Goal: Task Accomplishment & Management: Manage account settings

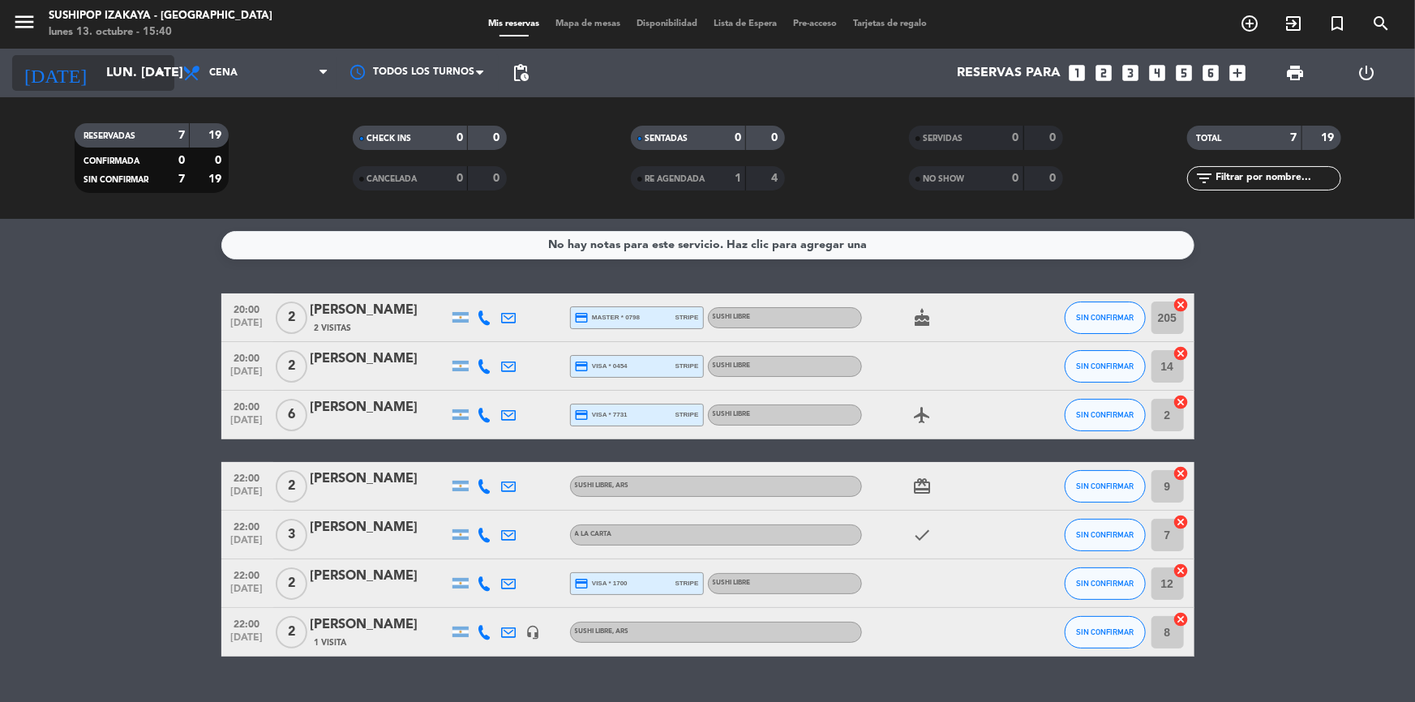
click at [113, 75] on input "lun. [DATE]" at bounding box center [183, 74] width 171 height 32
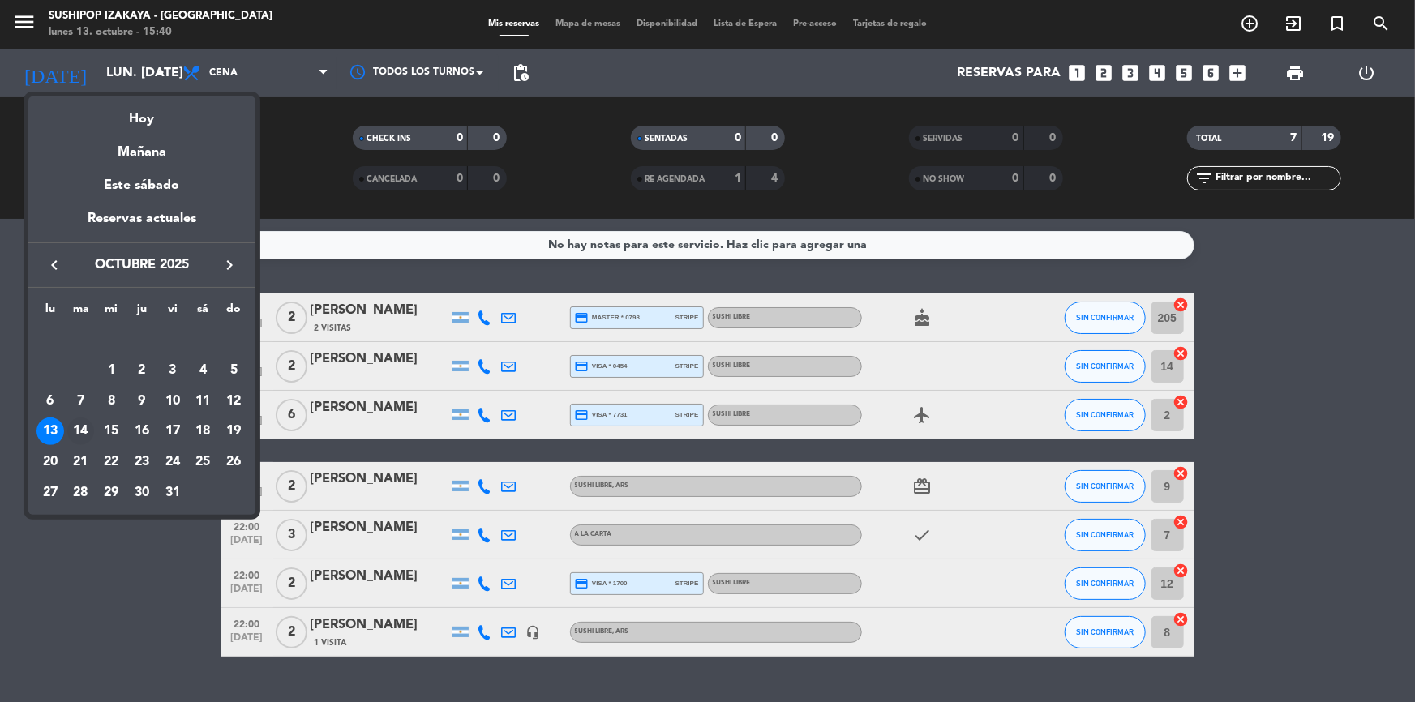
click at [86, 422] on div "14" at bounding box center [81, 431] width 28 height 28
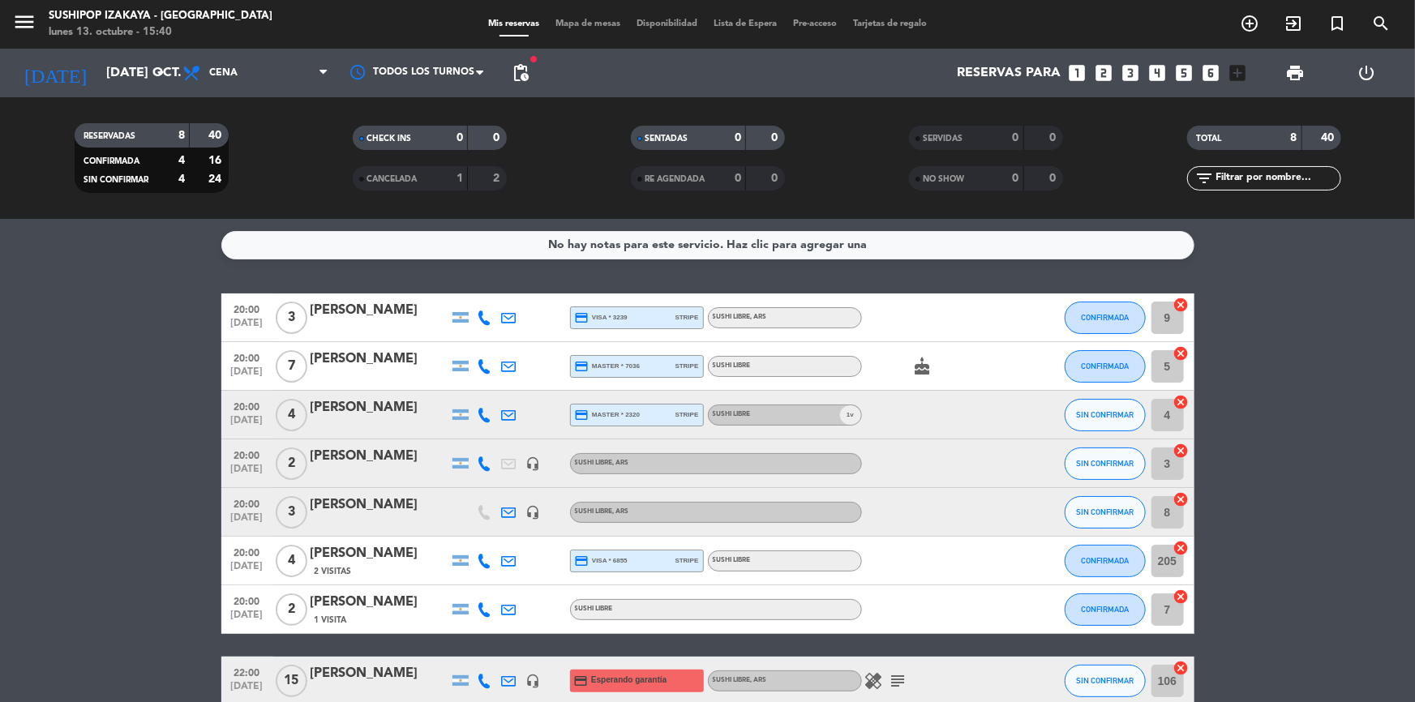
click at [505, 73] on span "pending_actions" at bounding box center [520, 73] width 32 height 32
click at [519, 69] on span "pending_actions" at bounding box center [520, 72] width 19 height 19
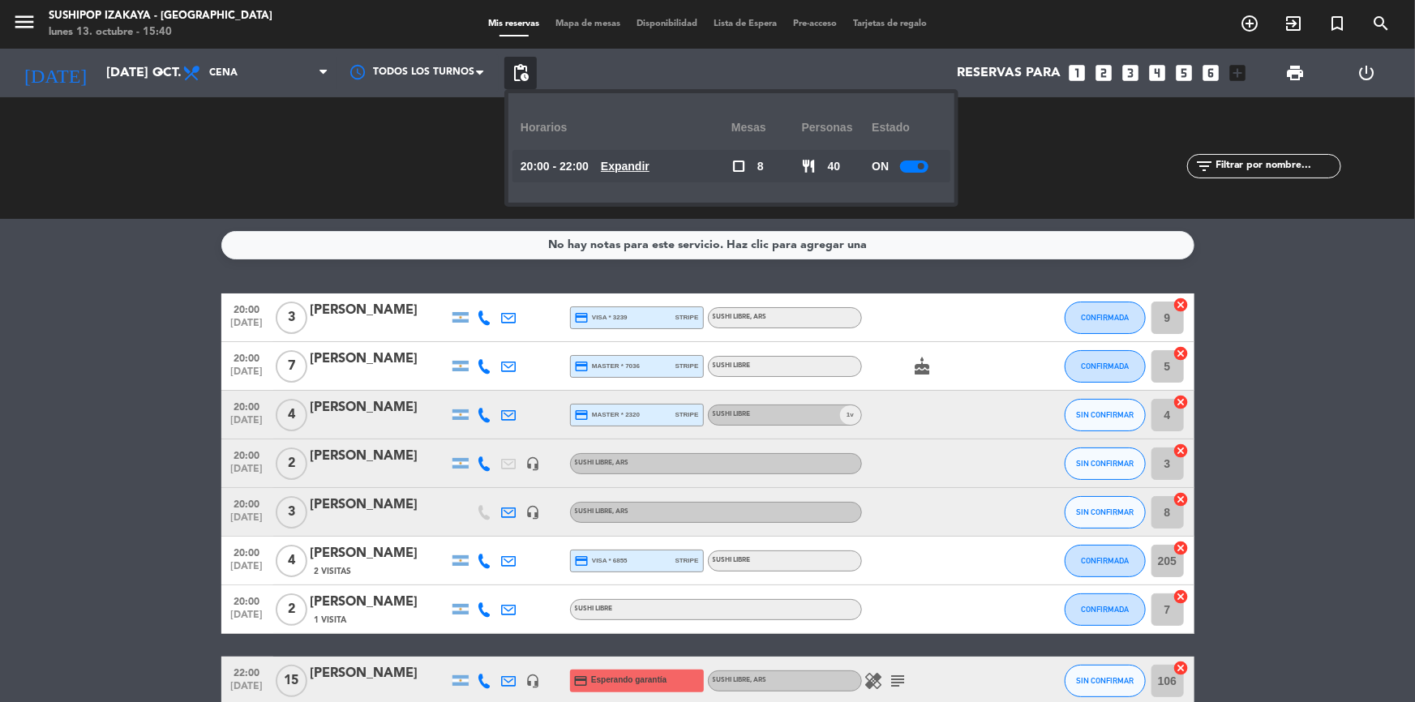
click at [900, 166] on div "ON" at bounding box center [906, 166] width 71 height 32
click at [904, 173] on div "ON" at bounding box center [906, 166] width 71 height 32
click at [907, 170] on div at bounding box center [914, 166] width 28 height 12
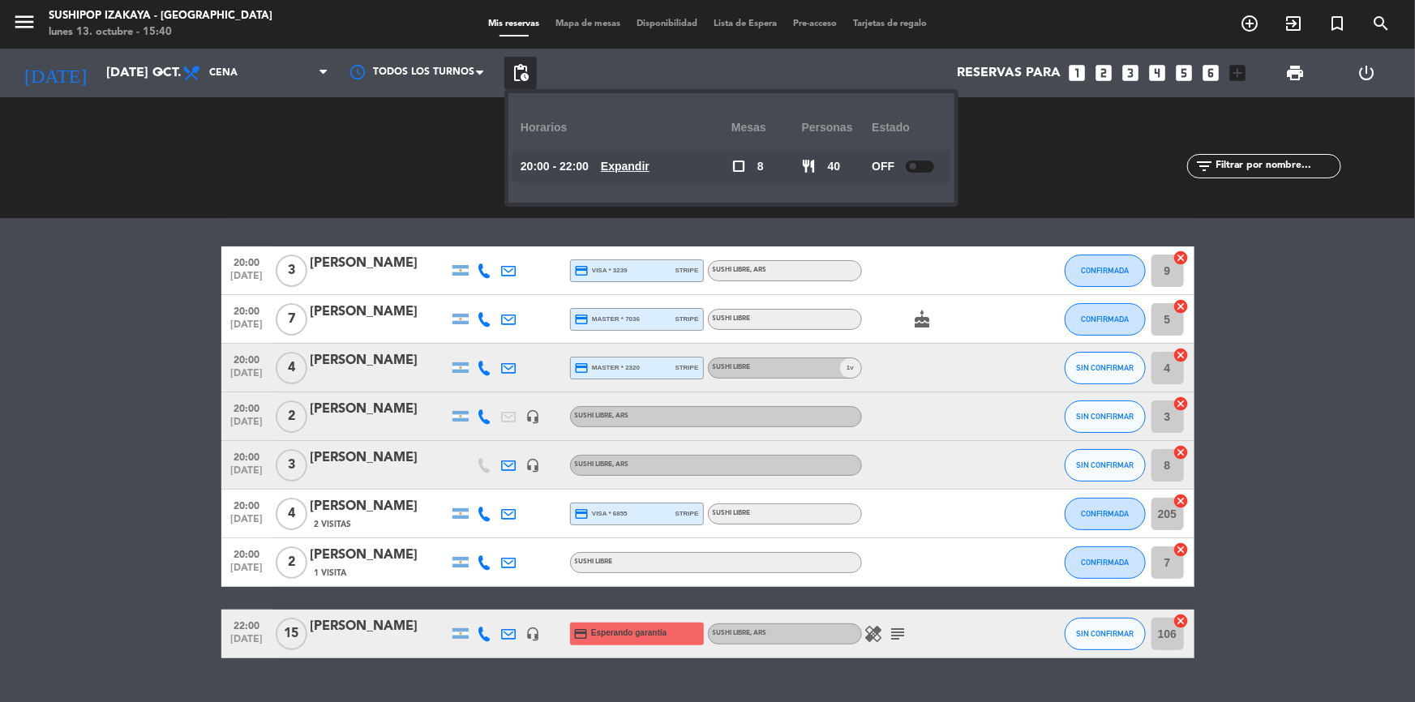
scroll to position [83, 0]
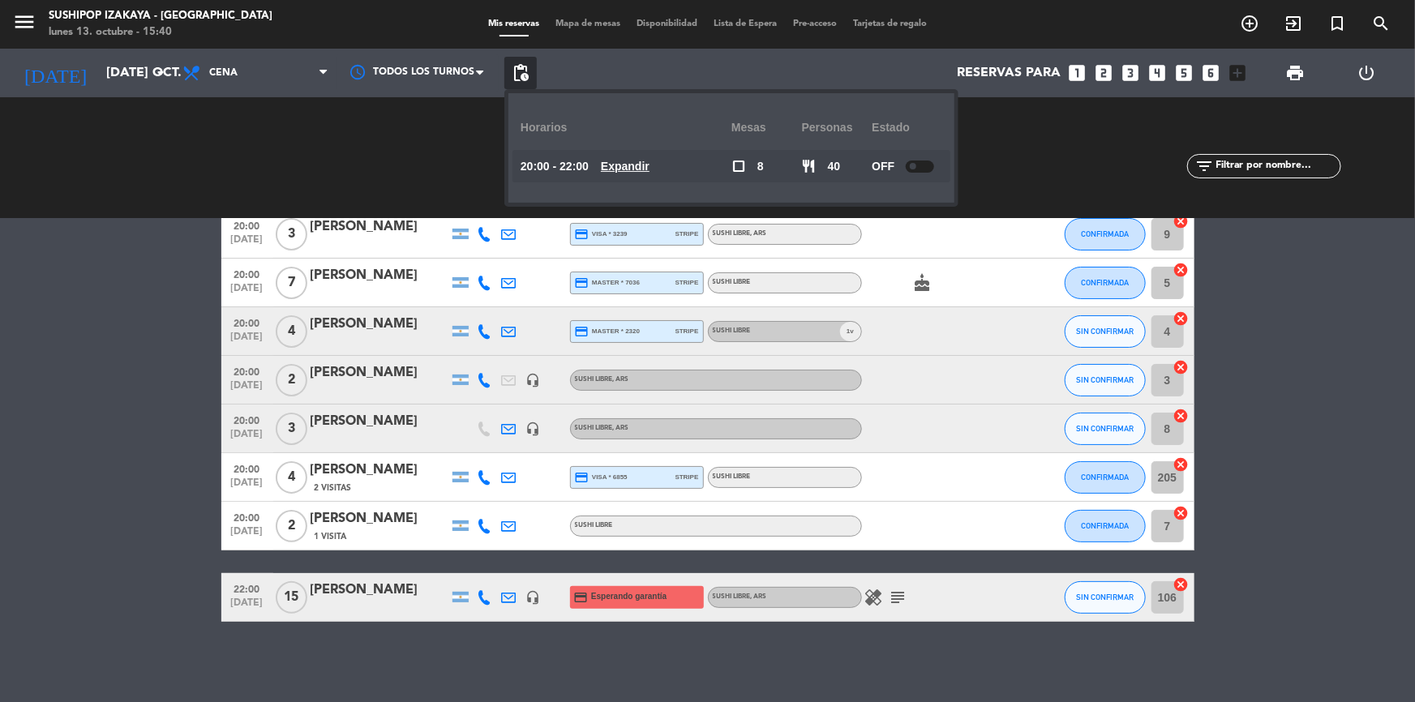
click at [115, 297] on bookings-row "20:00 [DATE] 3 [PERSON_NAME] credit_card visa * 3239 stripe SUSHI LIBRE , ARS C…" at bounding box center [707, 416] width 1415 height 412
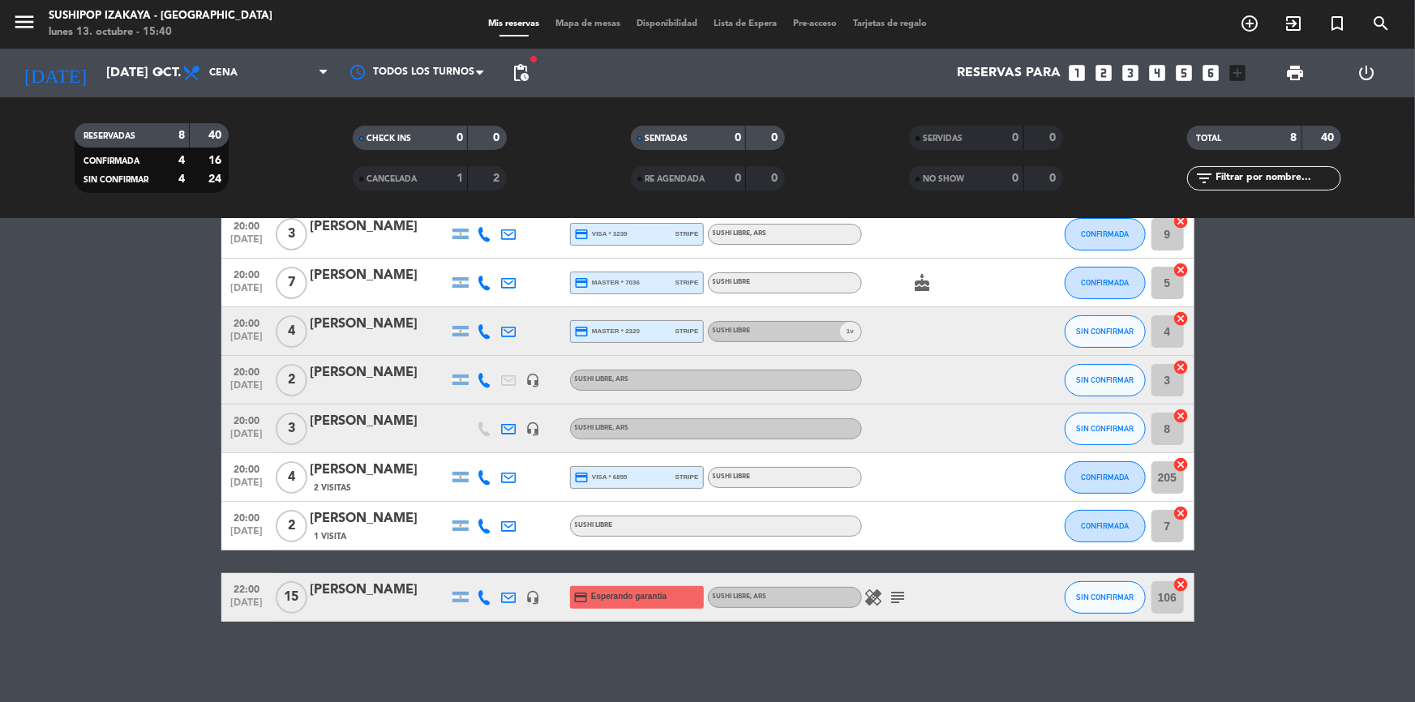
click at [867, 593] on icon "healing" at bounding box center [873, 597] width 19 height 19
click at [901, 593] on icon "subject" at bounding box center [897, 597] width 19 height 19
drag, startPoint x: 130, startPoint y: 493, endPoint x: 138, endPoint y: 482, distance: 13.3
click at [133, 486] on bookings-row "20:00 [DATE] 3 [PERSON_NAME] credit_card visa * 3239 stripe SUSHI LIBRE , ARS C…" at bounding box center [707, 416] width 1415 height 412
click at [122, 72] on input "[DATE] oct." at bounding box center [183, 74] width 171 height 32
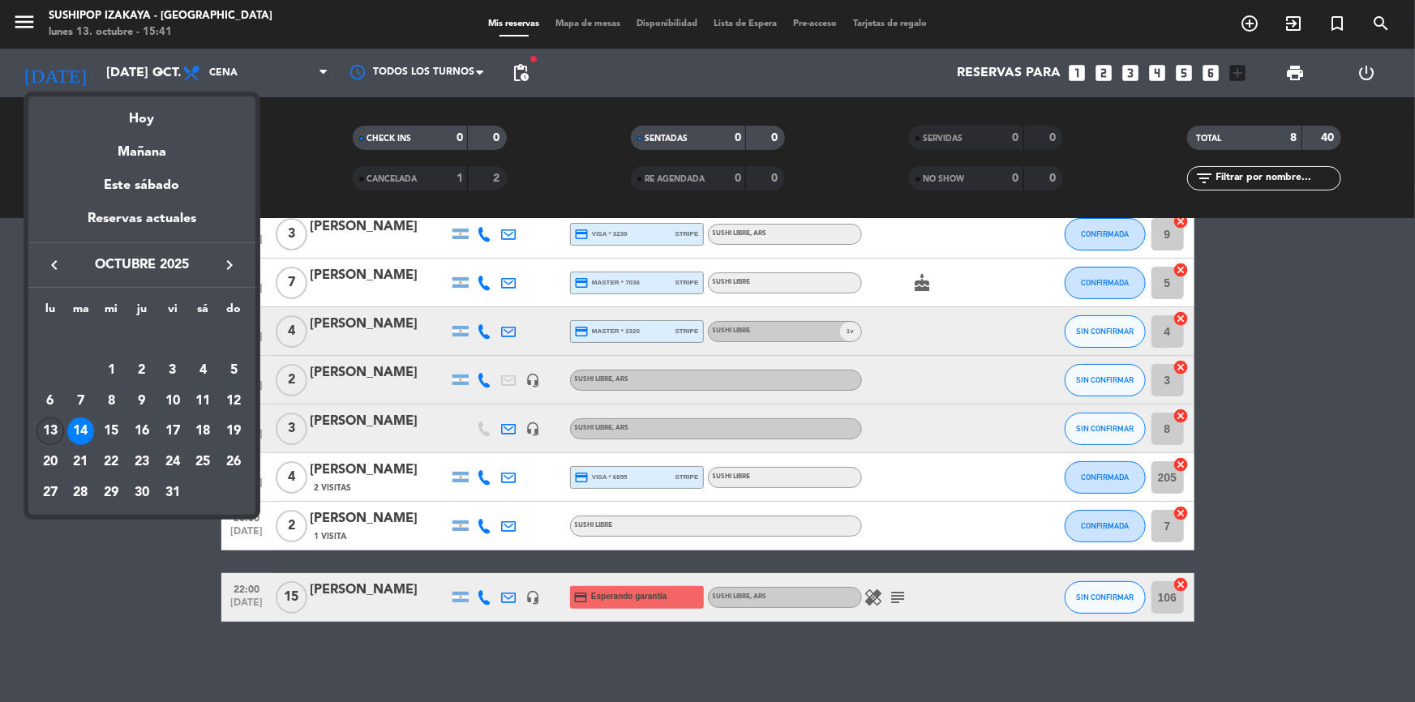
click at [51, 422] on div "13" at bounding box center [50, 431] width 28 height 28
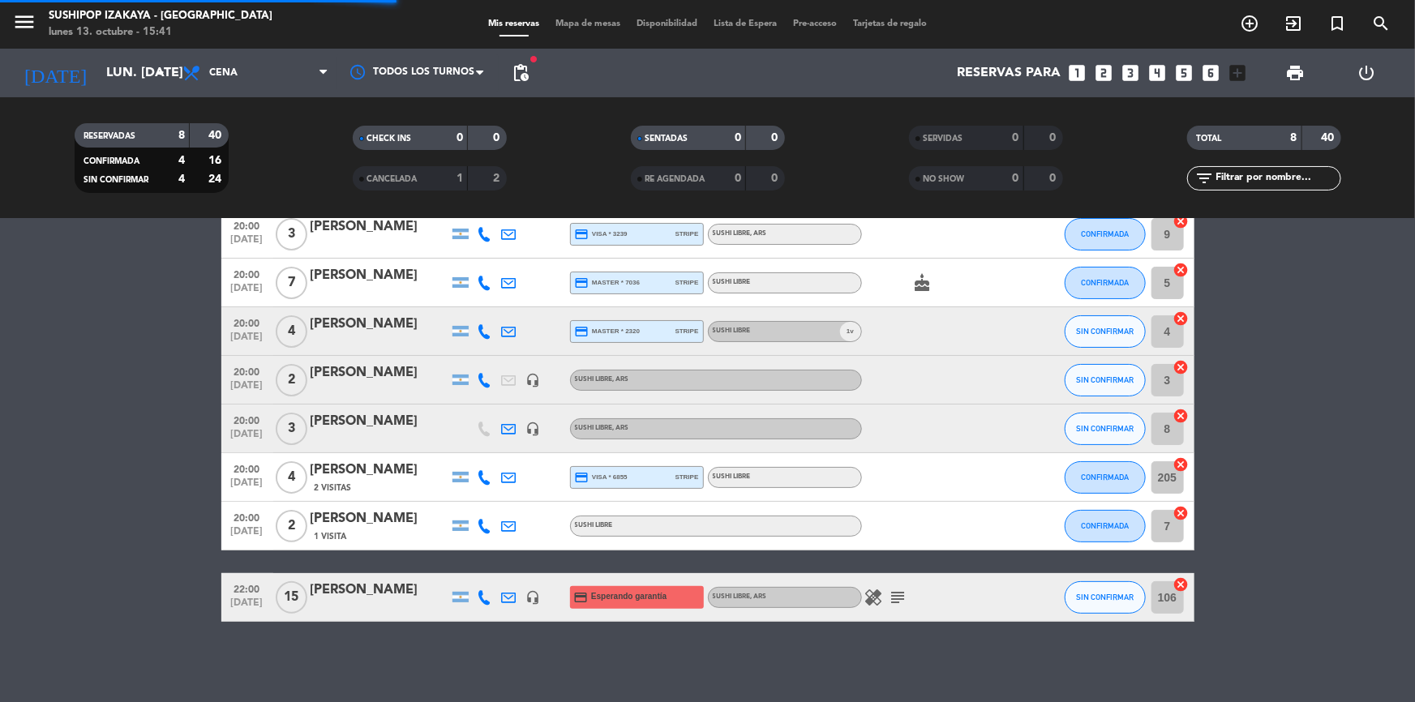
scroll to position [35, 0]
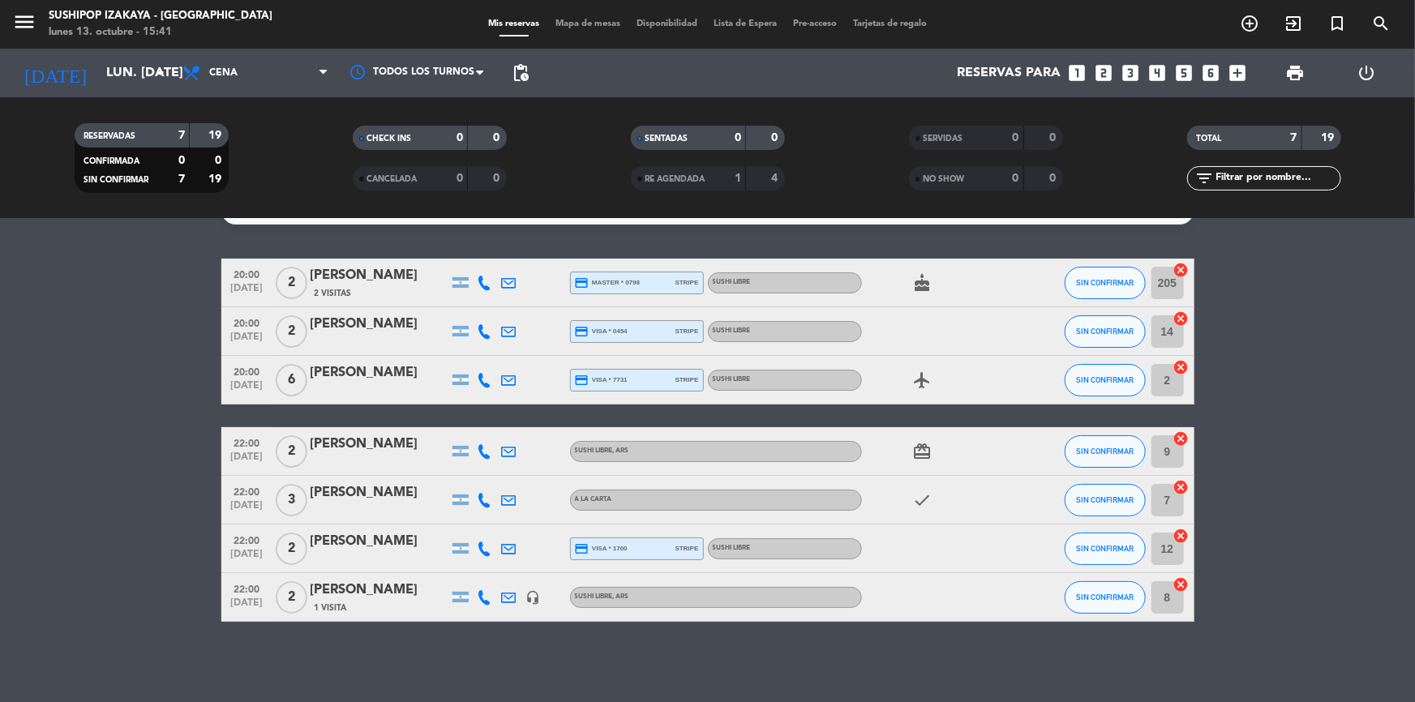
click at [624, 288] on span "credit_card master * 0798" at bounding box center [608, 283] width 66 height 15
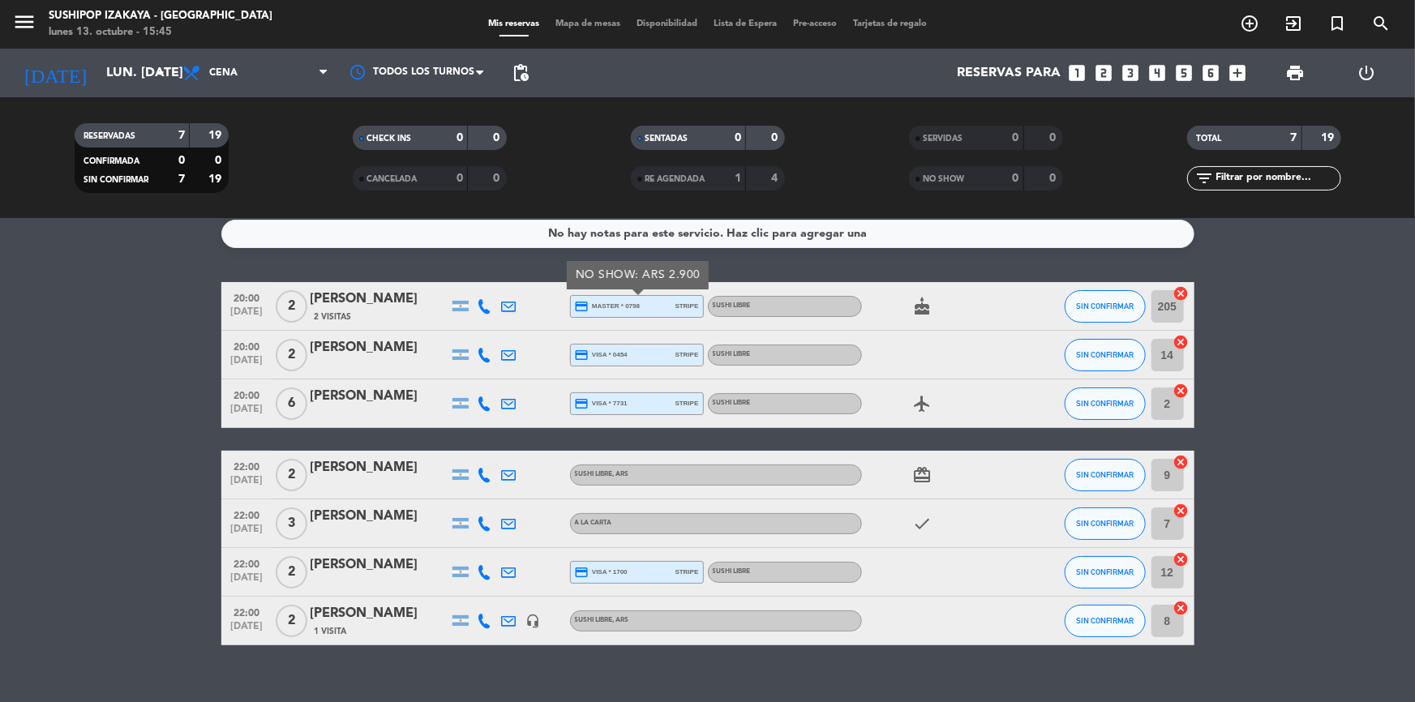
scroll to position [0, 0]
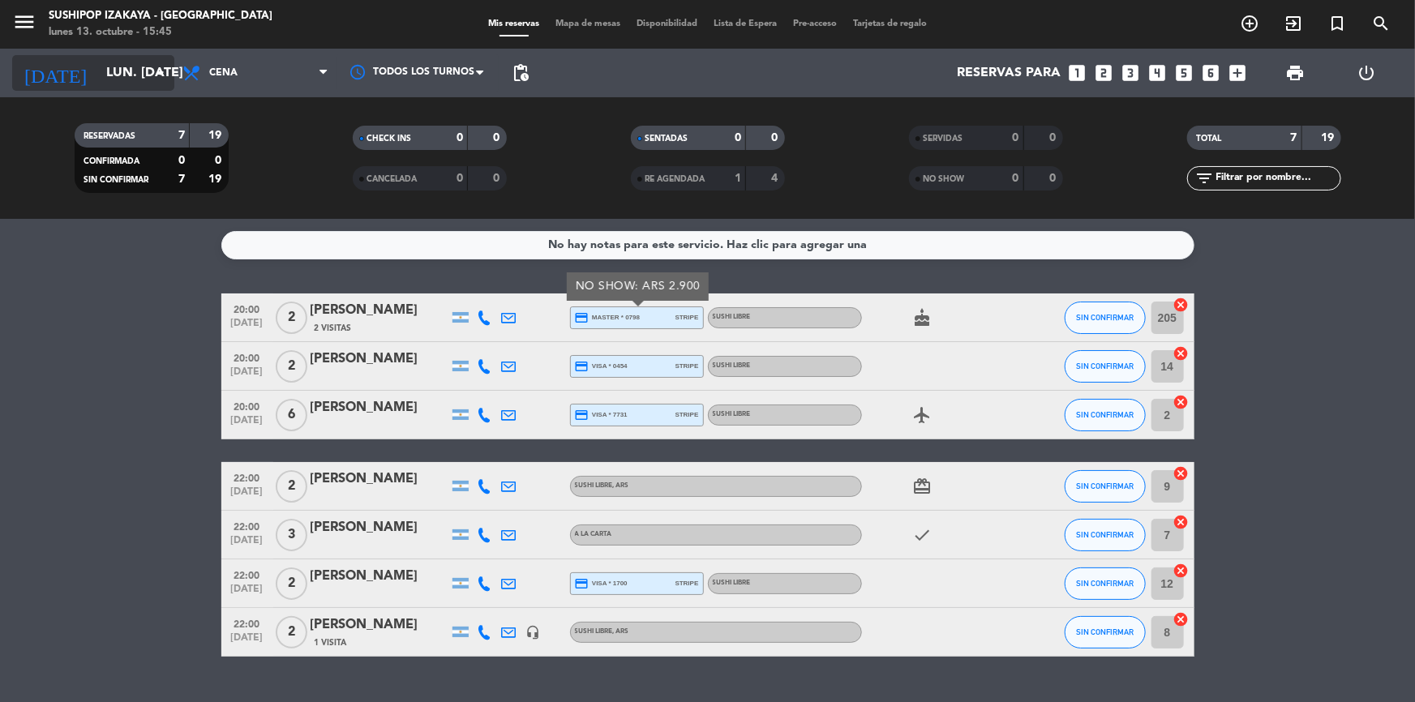
click at [129, 71] on input "lun. [DATE]" at bounding box center [183, 74] width 171 height 32
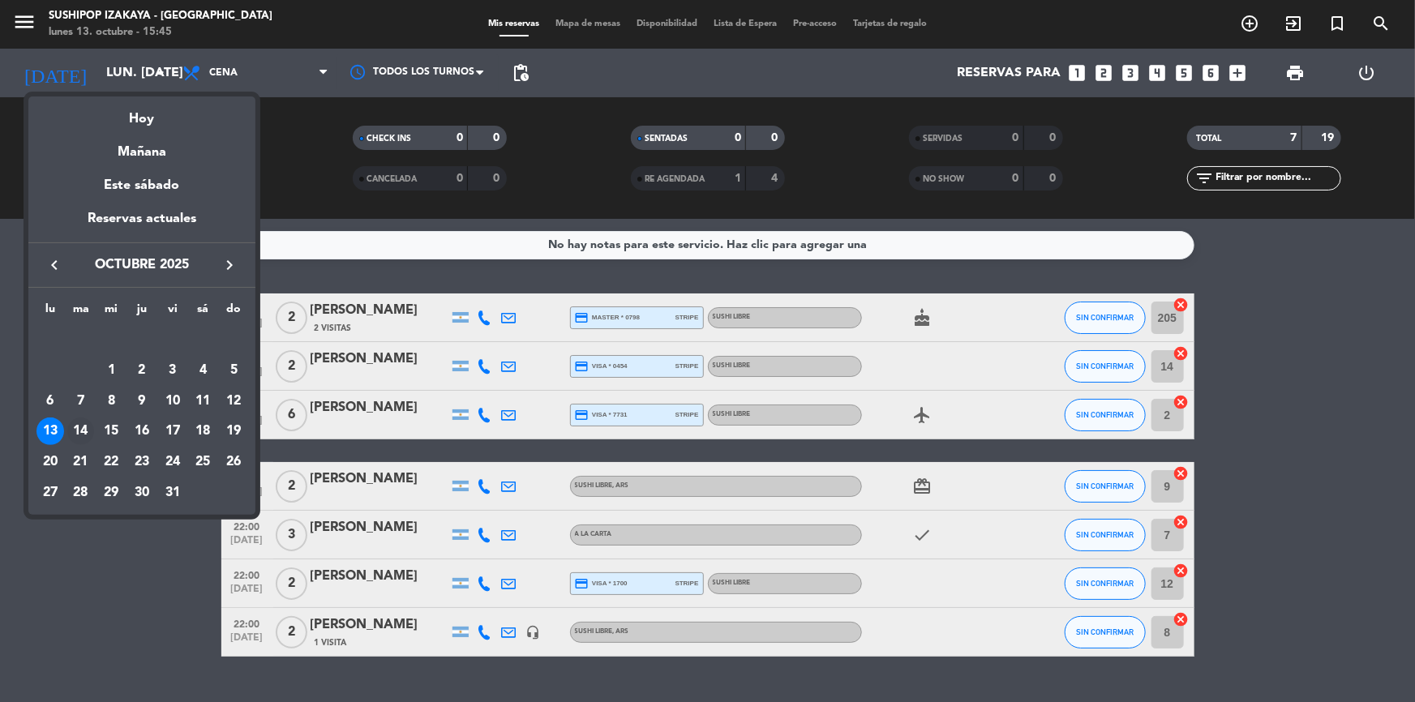
click at [70, 433] on div "14" at bounding box center [81, 431] width 28 height 28
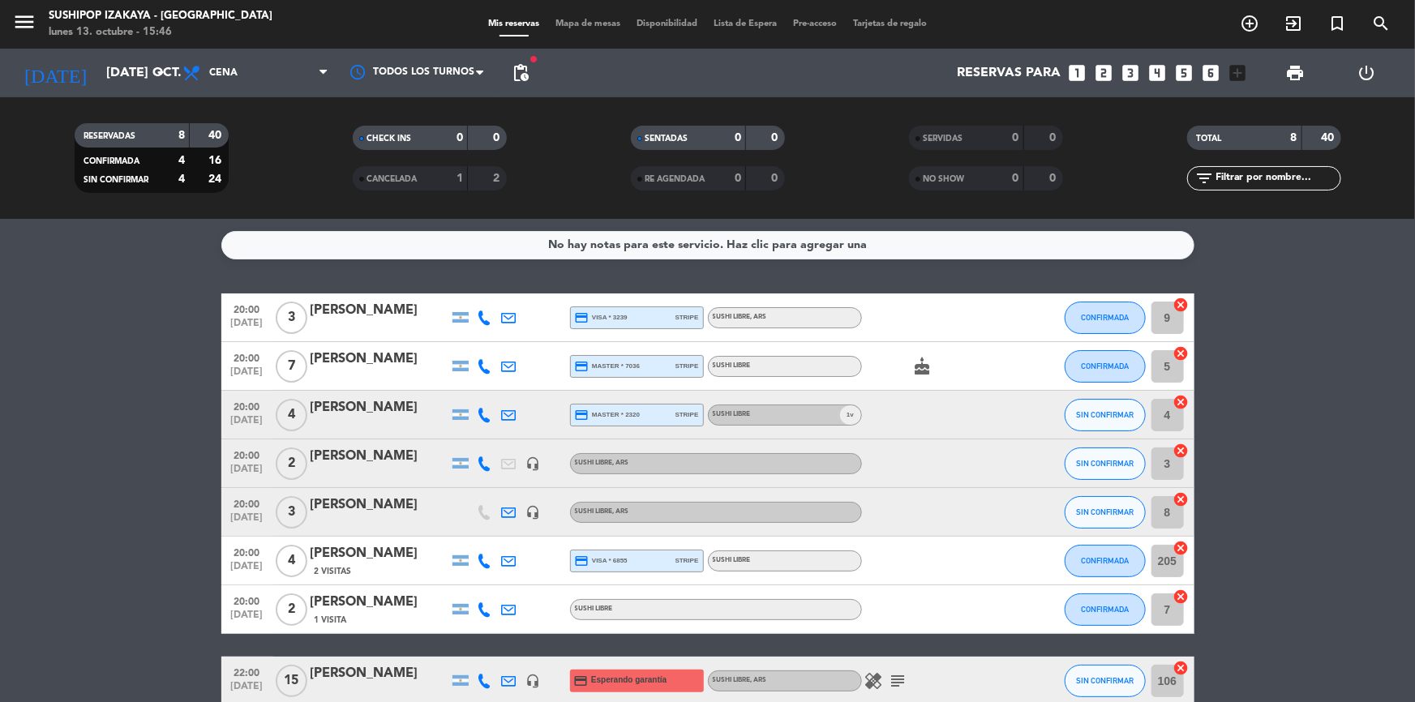
click at [851, 416] on span "1 v" at bounding box center [850, 414] width 21 height 19
click at [128, 73] on input "[DATE] oct." at bounding box center [183, 74] width 171 height 32
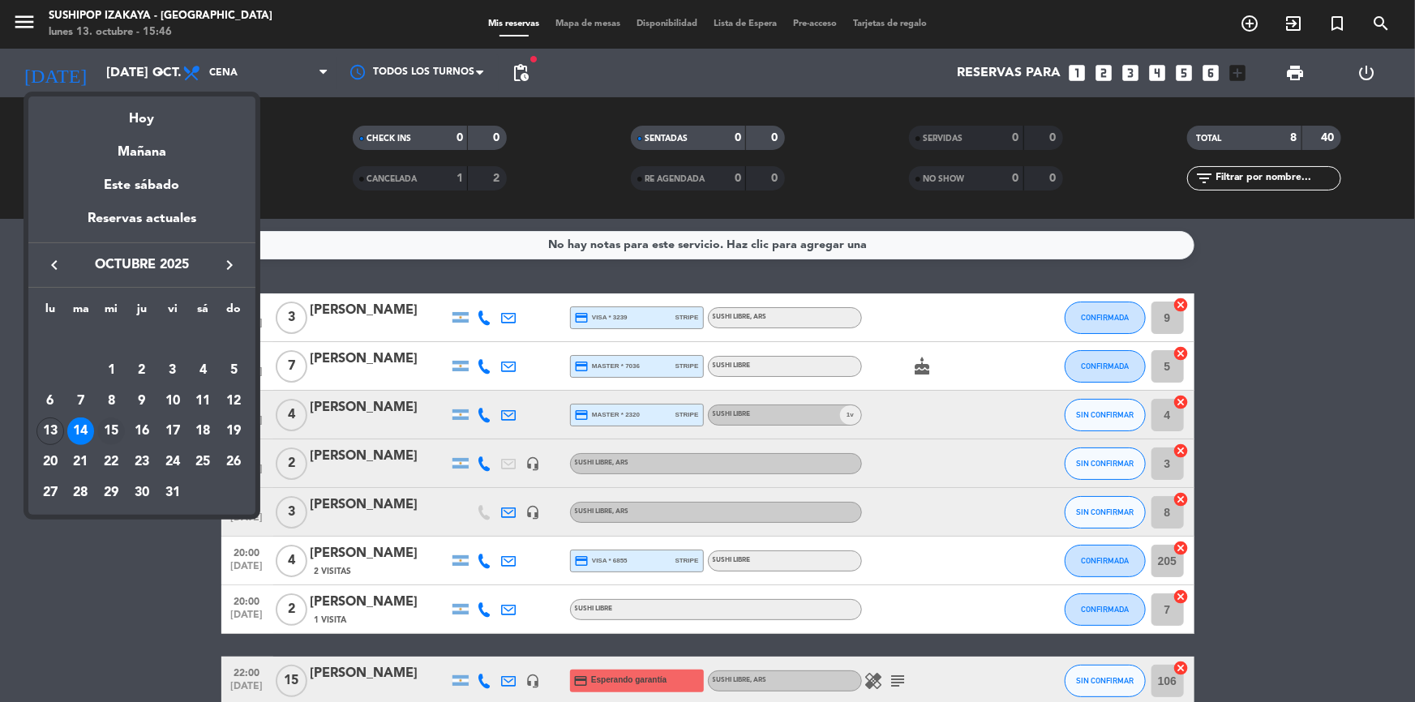
click at [107, 431] on div "15" at bounding box center [111, 431] width 28 height 28
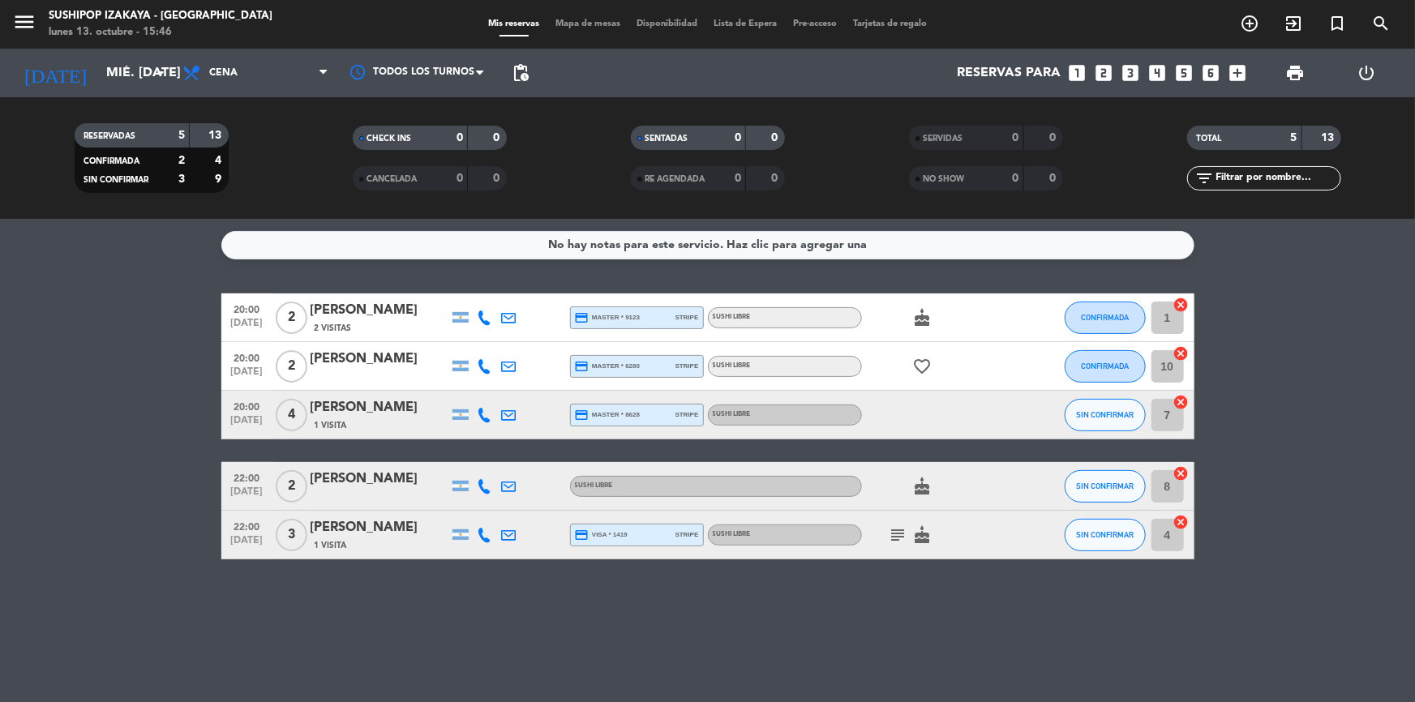
click at [900, 531] on icon "subject" at bounding box center [897, 534] width 19 height 19
click at [236, 469] on span "22:00" at bounding box center [247, 477] width 41 height 19
click at [154, 68] on icon "arrow_drop_down" at bounding box center [160, 72] width 19 height 19
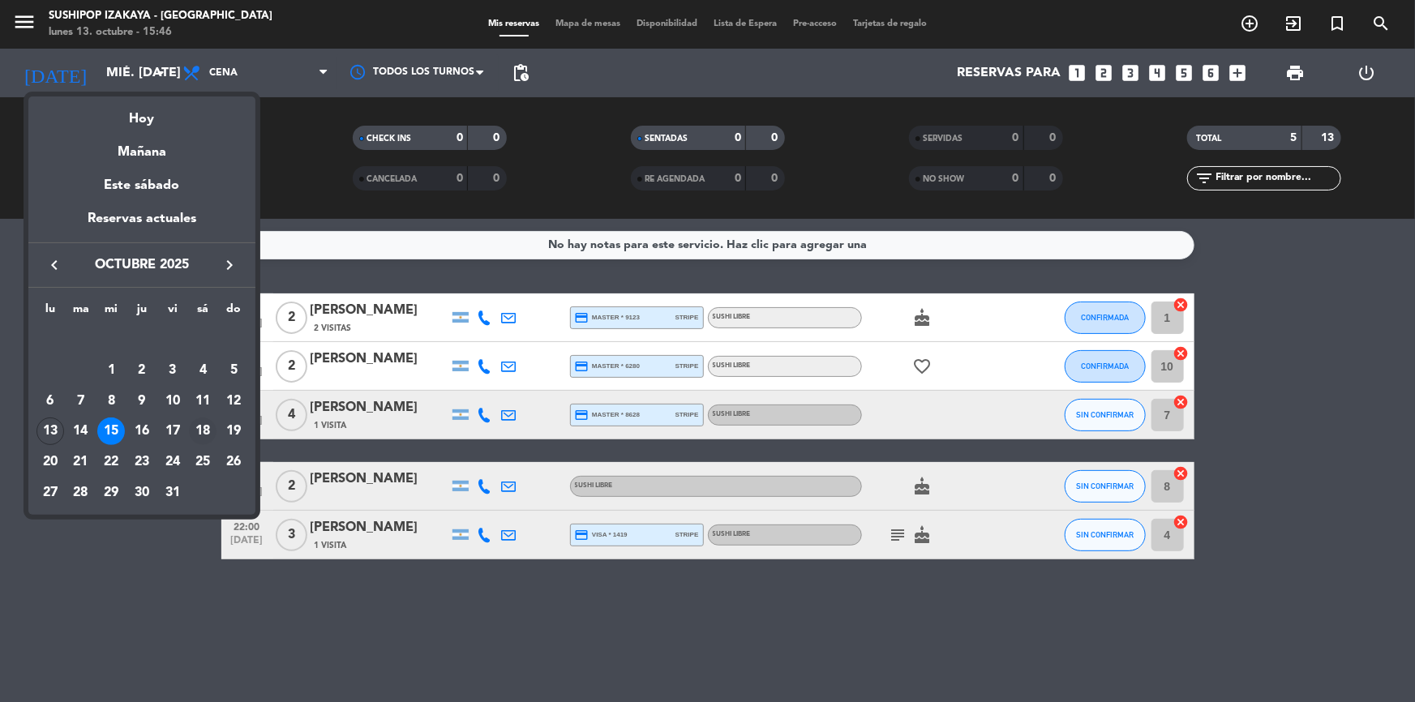
click at [207, 429] on div "18" at bounding box center [203, 431] width 28 height 28
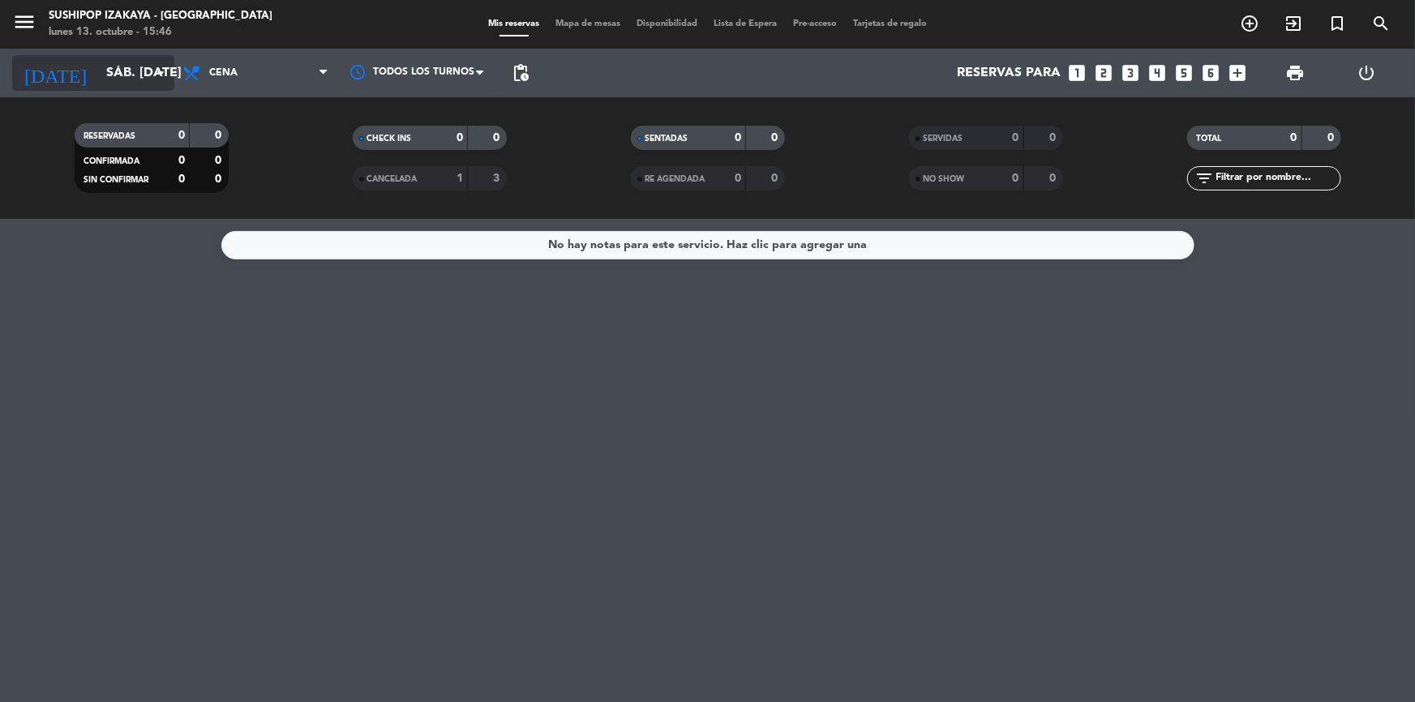
click at [98, 83] on input "sáb. [DATE]" at bounding box center [183, 74] width 171 height 32
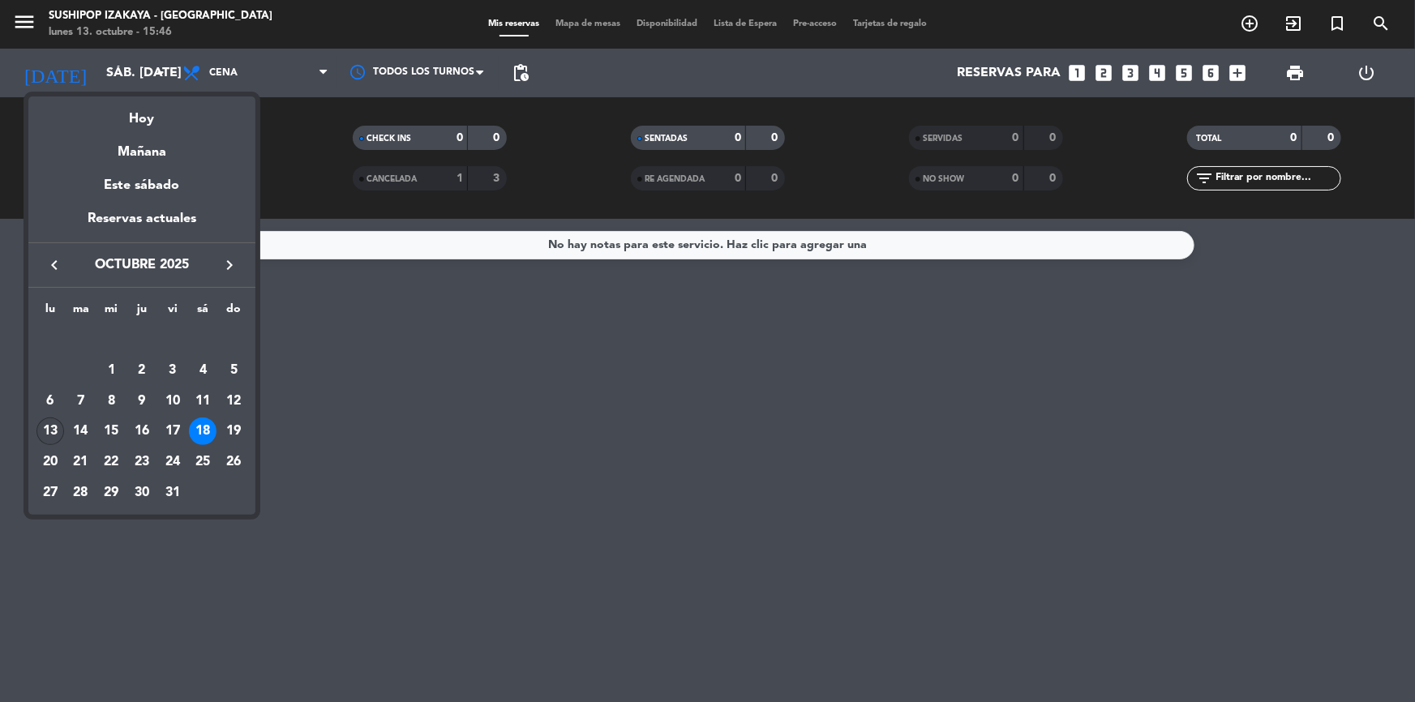
click at [45, 435] on div "13" at bounding box center [50, 431] width 28 height 28
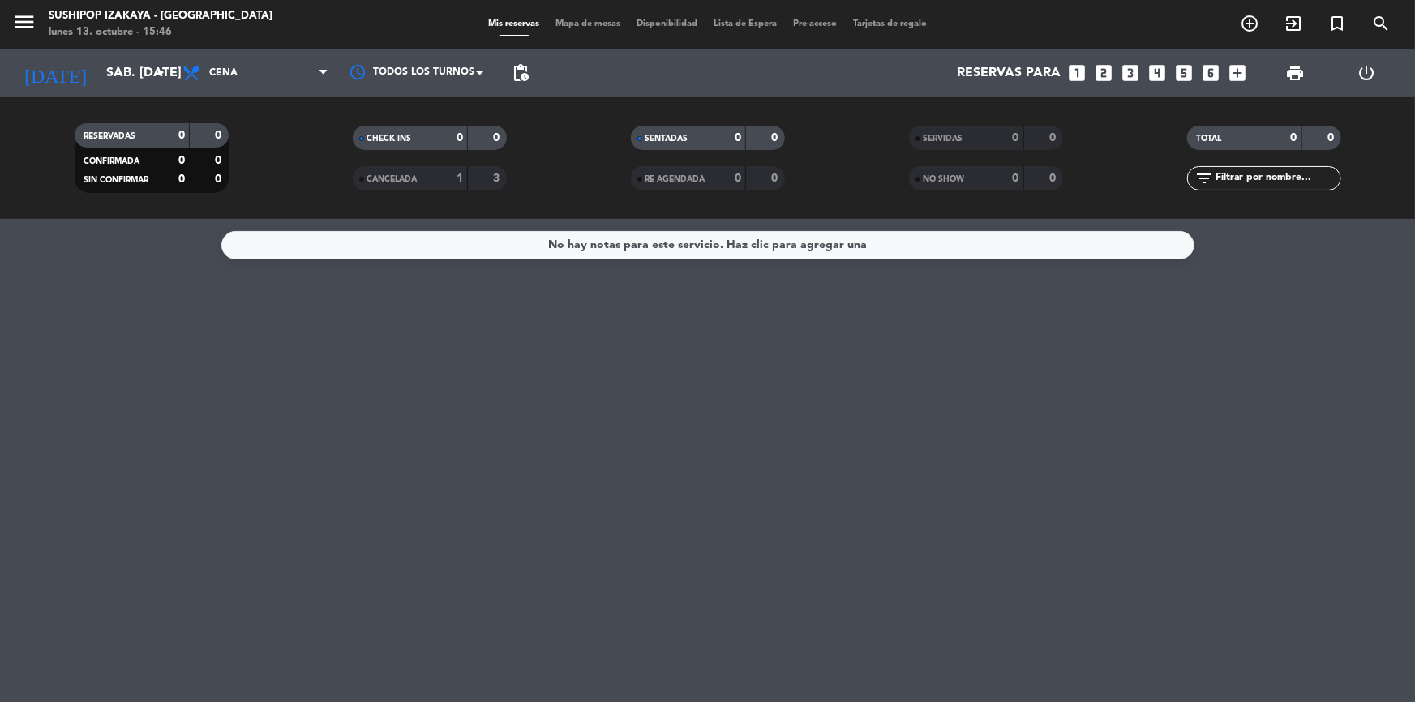
type input "lun. [DATE]"
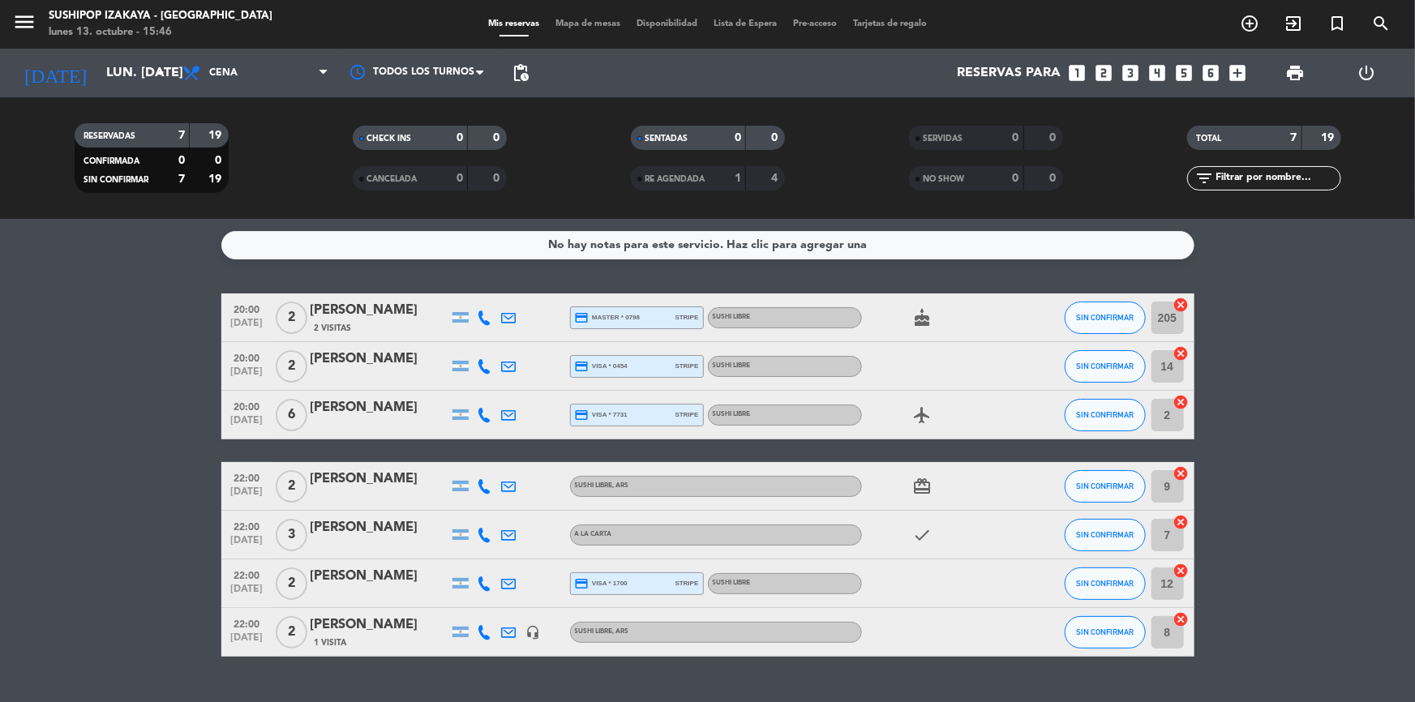
click at [922, 524] on div "check" at bounding box center [935, 535] width 146 height 48
click at [926, 480] on icon "card_giftcard" at bounding box center [922, 486] width 19 height 19
click at [918, 403] on div "airplanemode_active" at bounding box center [935, 415] width 146 height 48
click at [919, 413] on icon "airplanemode_active" at bounding box center [922, 414] width 19 height 19
click at [922, 309] on icon "cake" at bounding box center [922, 317] width 19 height 19
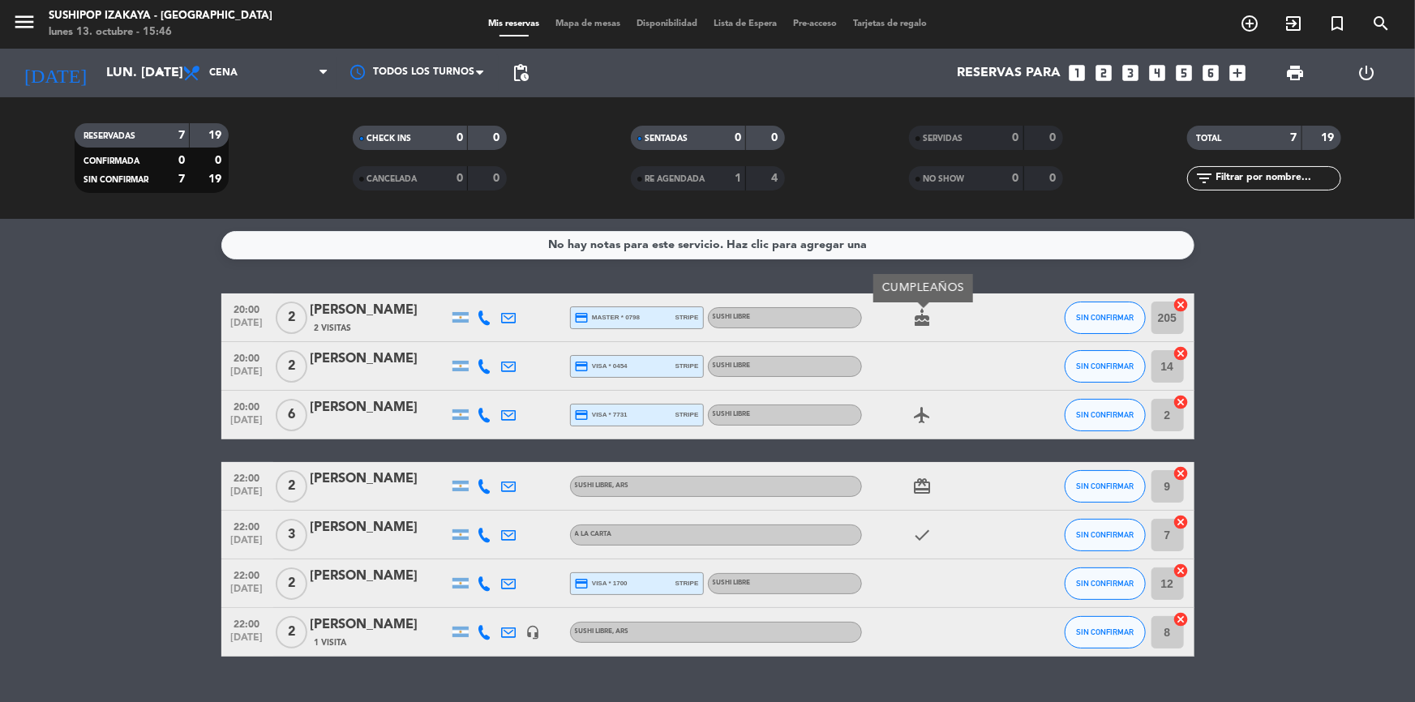
click at [135, 511] on bookings-row "20:00 [DATE] 2 [PERSON_NAME] 2 Visitas credit_card master * 0798 stripe SUSHI L…" at bounding box center [707, 474] width 1415 height 363
click at [190, 419] on bookings-row "20:00 [DATE] 2 [PERSON_NAME] 2 Visitas credit_card master * 0798 stripe SUSHI L…" at bounding box center [707, 474] width 1415 height 363
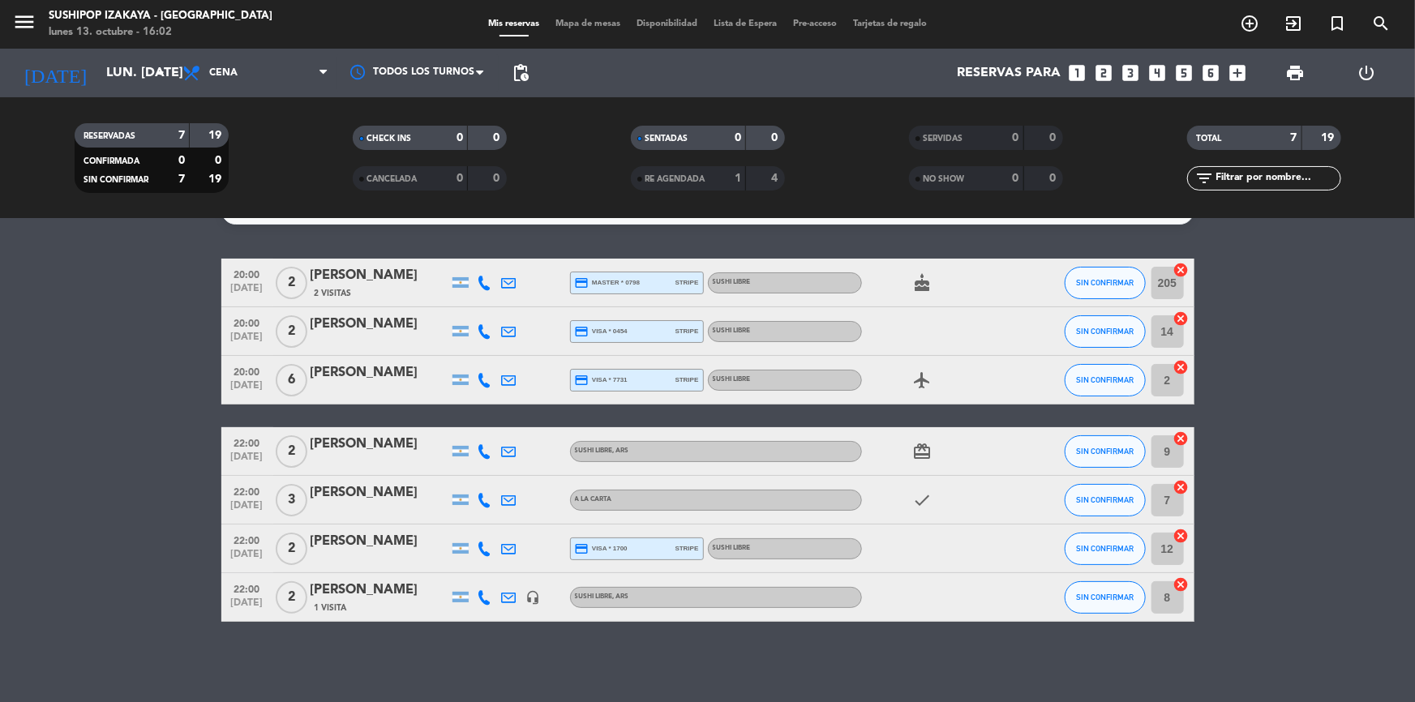
click at [917, 373] on icon "airplanemode_active" at bounding box center [922, 379] width 19 height 19
click at [923, 280] on icon "cake" at bounding box center [922, 282] width 19 height 19
click at [924, 447] on icon "card_giftcard" at bounding box center [922, 451] width 19 height 19
click at [143, 436] on bookings-row "20:00 [DATE] 2 [PERSON_NAME] 2 Visitas credit_card master * 0798 stripe SUSHI L…" at bounding box center [707, 440] width 1415 height 363
